Goal: Task Accomplishment & Management: Use online tool/utility

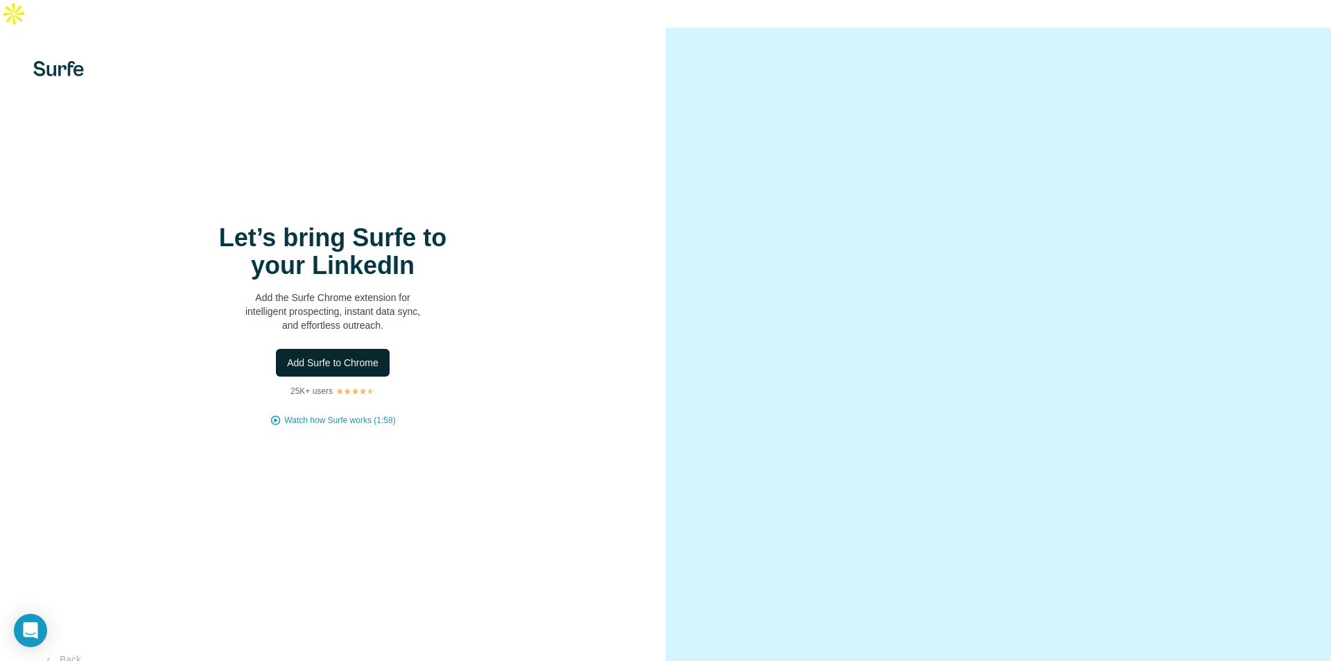
click at [360, 356] on span "Add Surfe to Chrome" at bounding box center [333, 363] width 92 height 14
